Goal: Task Accomplishment & Management: Manage account settings

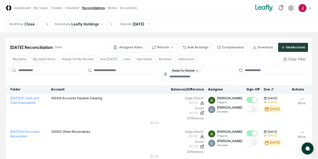
click at [105, 21] on ol "Workflow Close Subsidiary Leafly Holdings Periods [DATE]" at bounding box center [80, 24] width 149 height 10
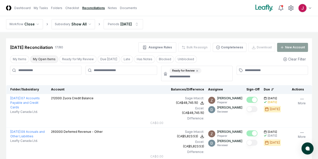
click at [45, 59] on button "My Open Items" at bounding box center [44, 59] width 28 height 8
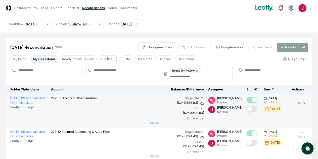
click at [247, 109] on button "Mark complete" at bounding box center [252, 109] width 11 height 6
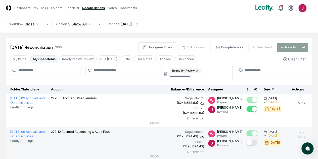
click at [245, 141] on td at bounding box center [253, 143] width 17 height 33
click at [247, 144] on button "Mark complete" at bounding box center [252, 142] width 11 height 6
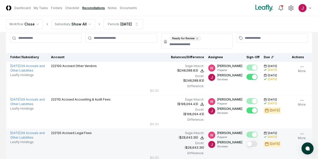
scroll to position [50, 0]
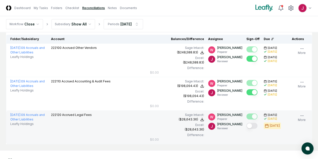
click at [247, 125] on button "Mark complete" at bounding box center [252, 126] width 11 height 6
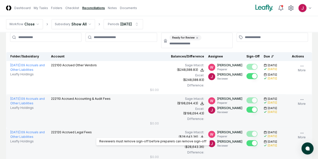
scroll to position [25, 0]
